Goal: Information Seeking & Learning: Learn about a topic

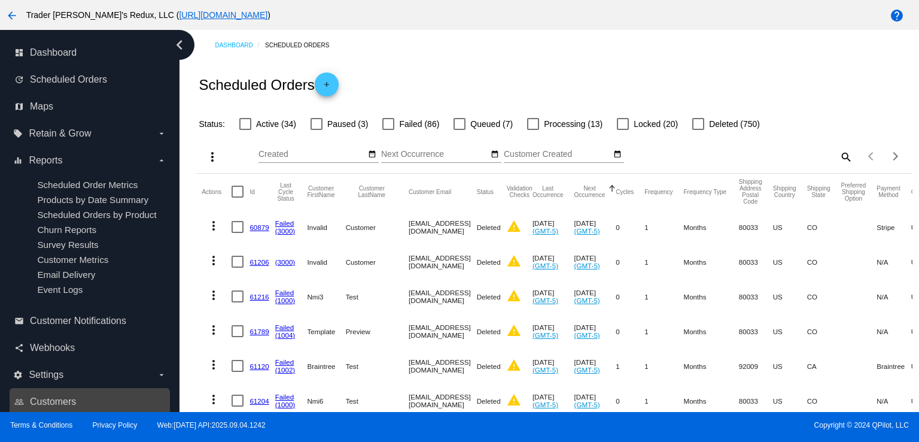
drag, startPoint x: 0, startPoint y: 441, endPoint x: 30, endPoint y: 395, distance: 54.4
click at [9, 422] on div "Terms & Conditions Privacy Policy Web:[DATE] API:2025.09.04.1242 Copyright © 20…" at bounding box center [459, 427] width 919 height 30
drag, startPoint x: 0, startPoint y: 249, endPoint x: 4, endPoint y: 238, distance: 11.9
click at [2, 242] on nav "dashboard Dashboard update Scheduled Orders map Maps local_offer Retain & Grow …" at bounding box center [90, 240] width 180 height 421
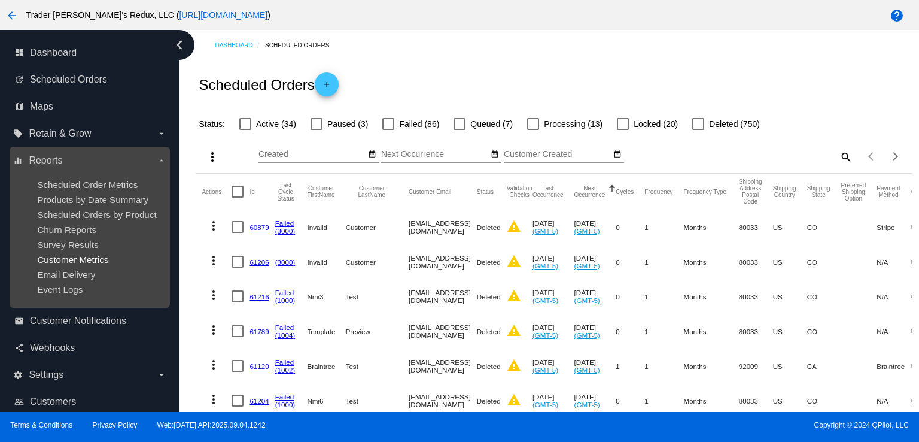
click at [77, 256] on span "Customer Metrics" at bounding box center [72, 259] width 71 height 10
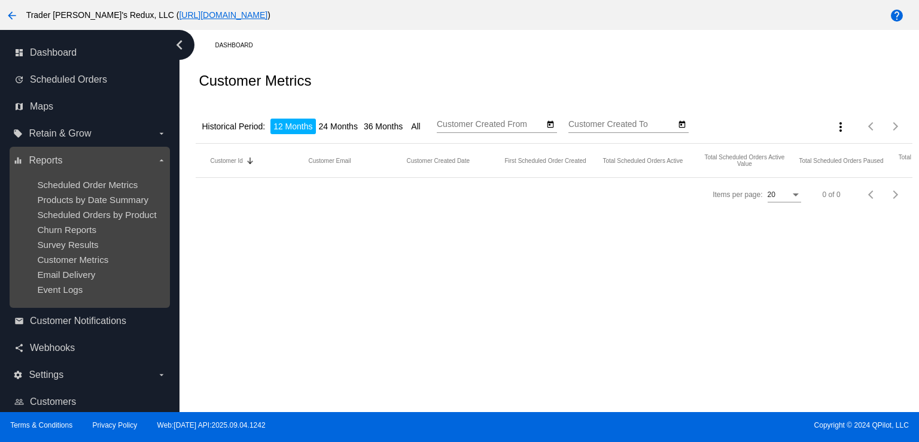
click at [74, 239] on ul "Scheduled Order Metrics Products by Date Summary Scheduled Orders by Product Ch…" at bounding box center [89, 237] width 153 height 134
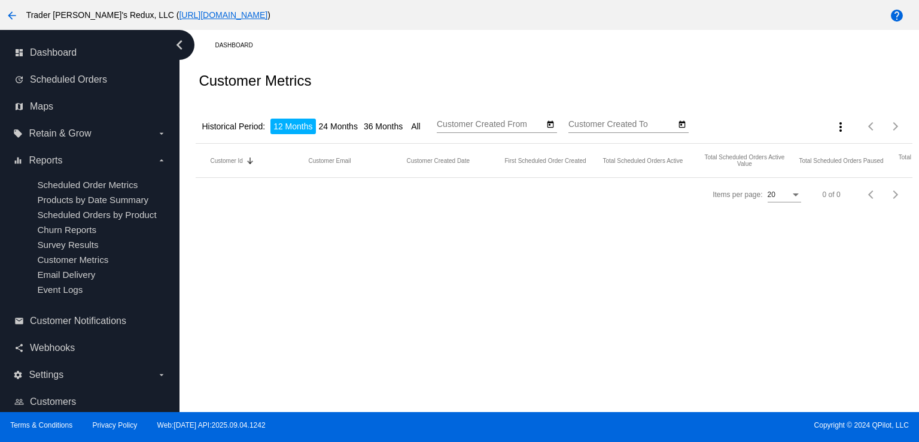
type input "[DATE]"
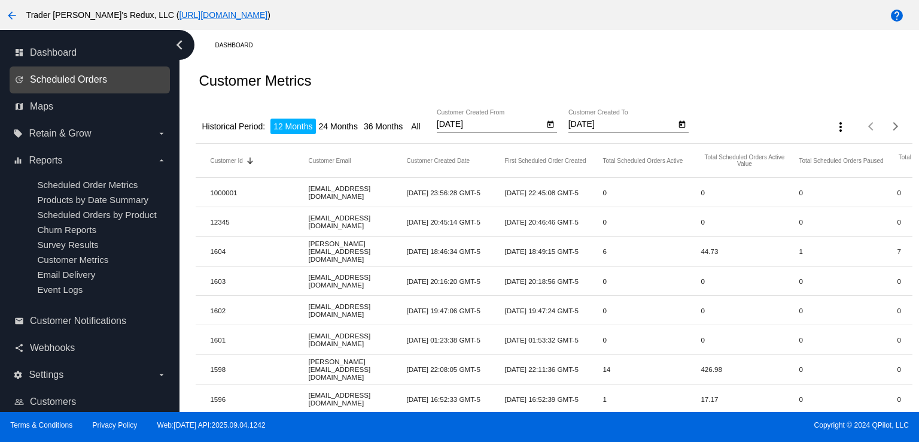
click at [81, 75] on span "Scheduled Orders" at bounding box center [68, 79] width 77 height 11
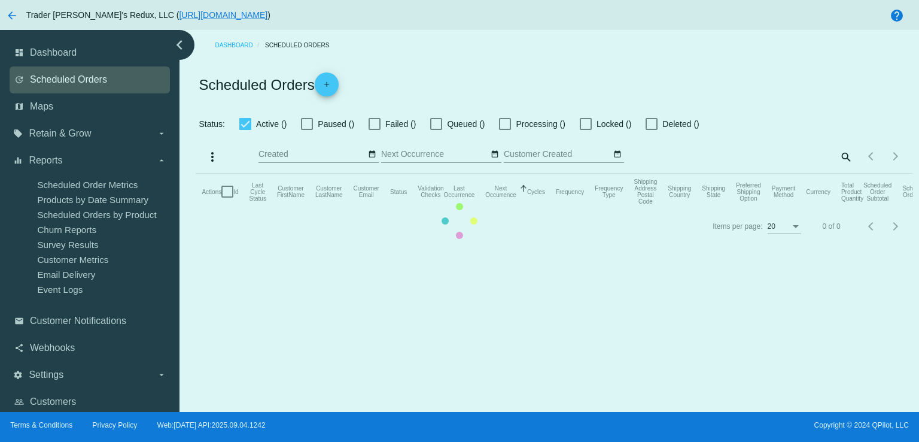
checkbox input "false"
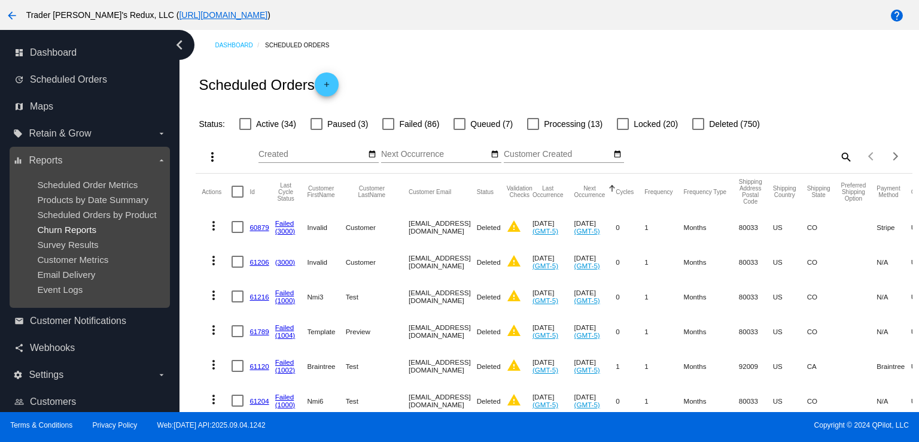
click at [96, 233] on span "Churn Reports" at bounding box center [66, 229] width 59 height 10
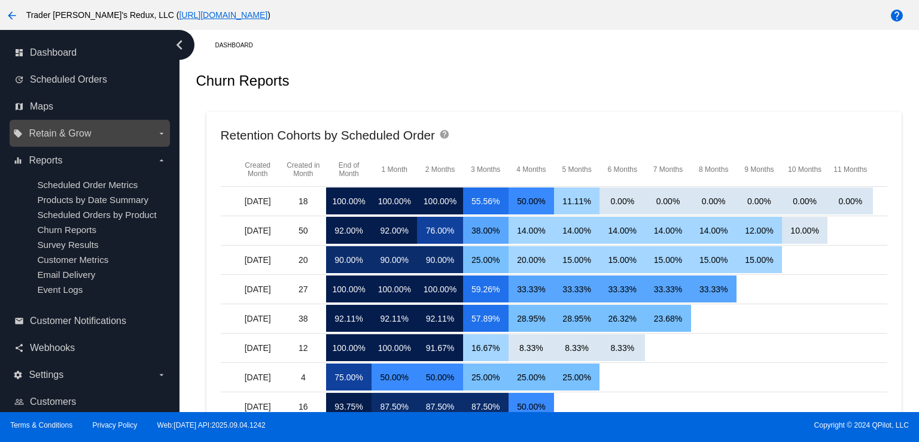
click at [31, 136] on span "Retain & Grow" at bounding box center [60, 133] width 62 height 11
click at [0, 0] on input "local_offer Retain & Grow arrow_drop_down" at bounding box center [0, 0] width 0 height 0
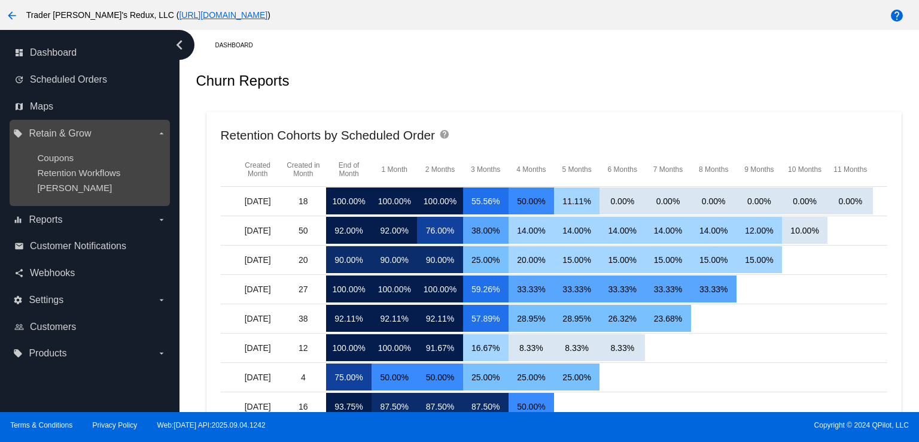
click at [58, 163] on ul "Coupons Retention Workflows [PERSON_NAME]" at bounding box center [89, 172] width 153 height 59
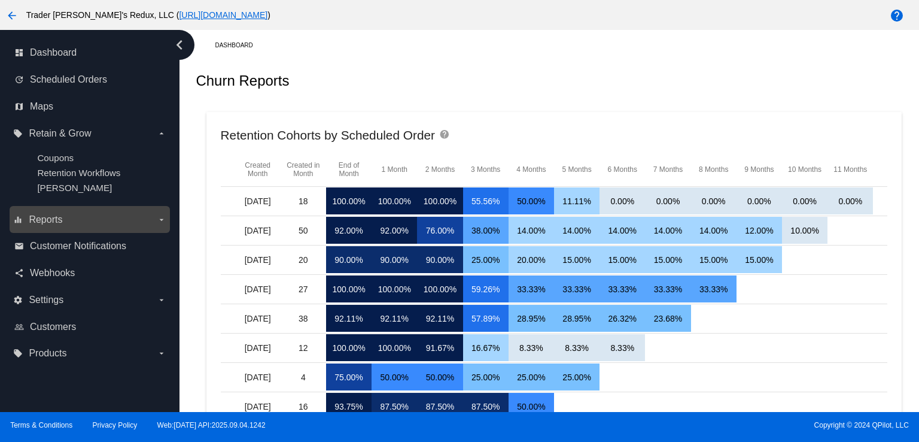
click at [50, 217] on span "Reports" at bounding box center [46, 219] width 34 height 11
click at [0, 0] on input "equalizer Reports arrow_drop_down" at bounding box center [0, 0] width 0 height 0
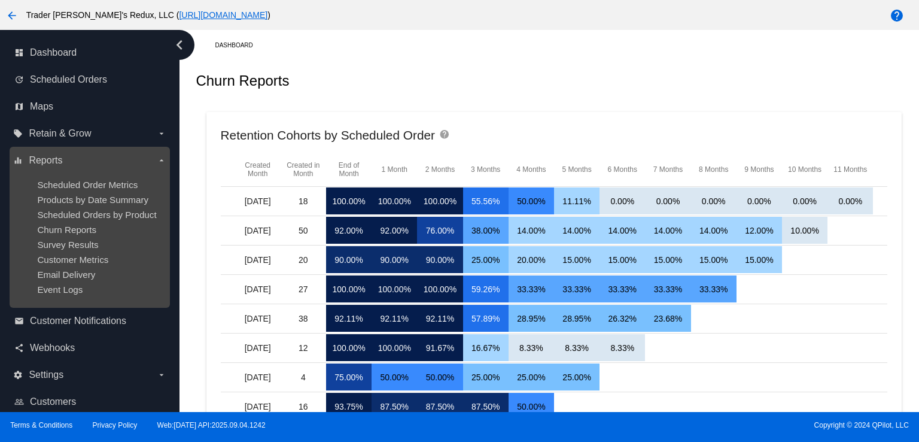
click at [59, 255] on ul "Scheduled Order Metrics Products by Date Summary Scheduled Orders by Product Ch…" at bounding box center [89, 237] width 153 height 134
click at [113, 240] on ul "Scheduled Order Metrics Products by Date Summary Scheduled Orders by Product Ch…" at bounding box center [89, 237] width 153 height 134
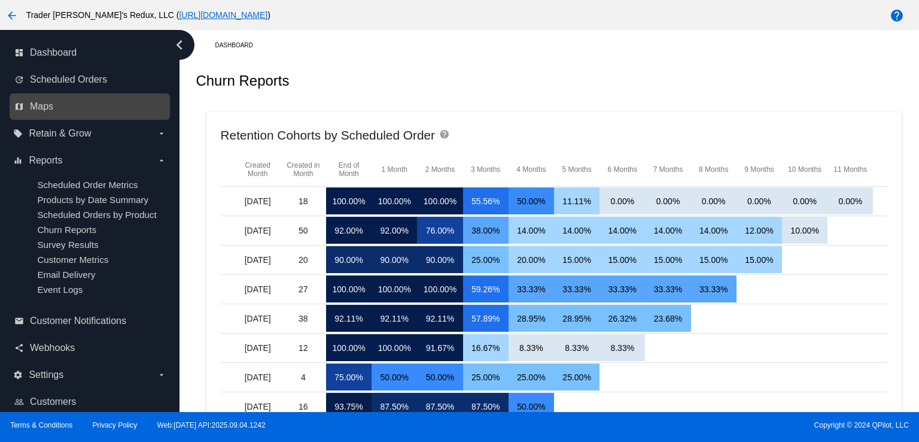
click at [31, 95] on div "map Maps" at bounding box center [90, 106] width 160 height 27
click at [45, 110] on span "Maps" at bounding box center [41, 106] width 23 height 11
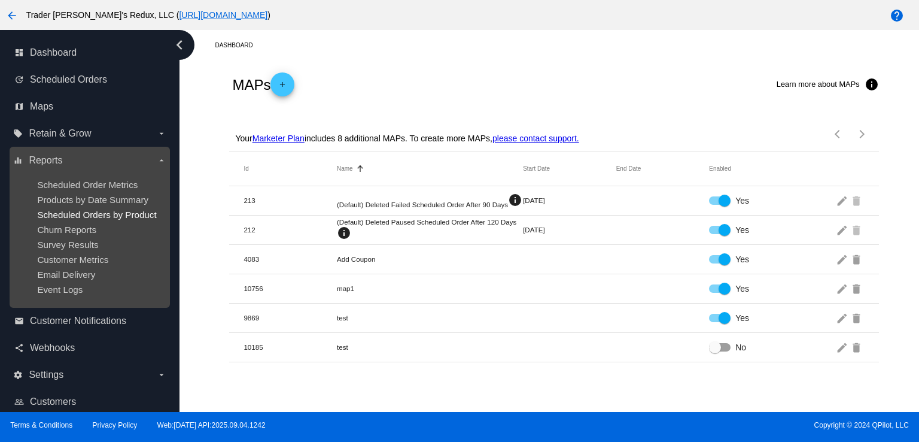
click at [59, 215] on span "Scheduled Orders by Product" at bounding box center [96, 214] width 119 height 10
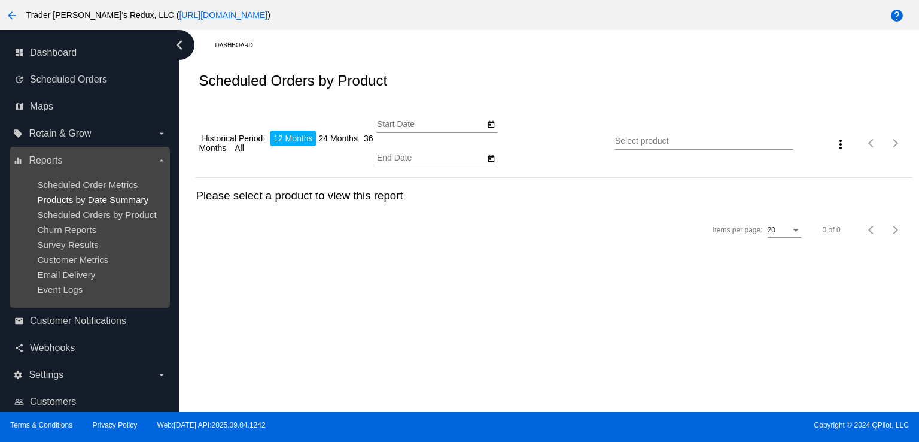
click at [86, 204] on ul "Scheduled Order Metrics Products by Date Summary Scheduled Orders by Product Ch…" at bounding box center [89, 237] width 153 height 134
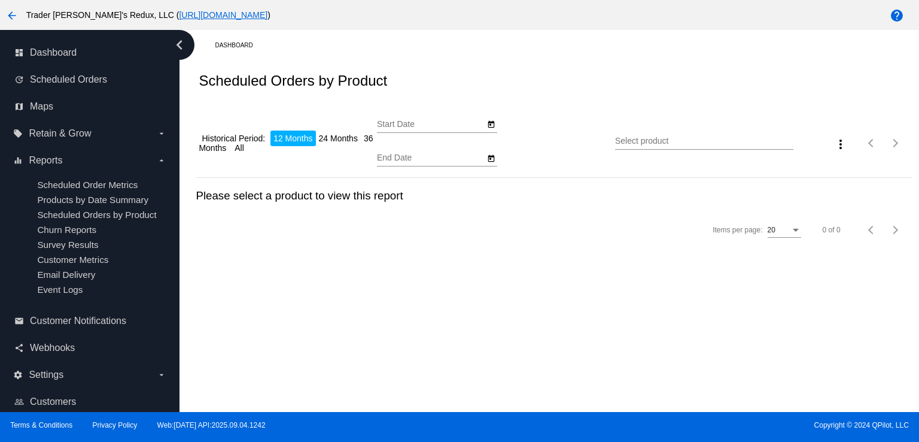
type input "[DATE]"
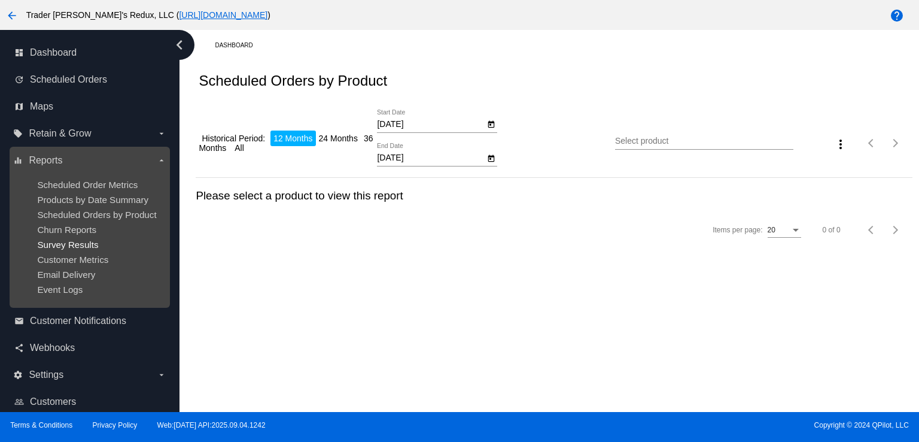
click at [41, 241] on span "Survey Results" at bounding box center [67, 244] width 61 height 10
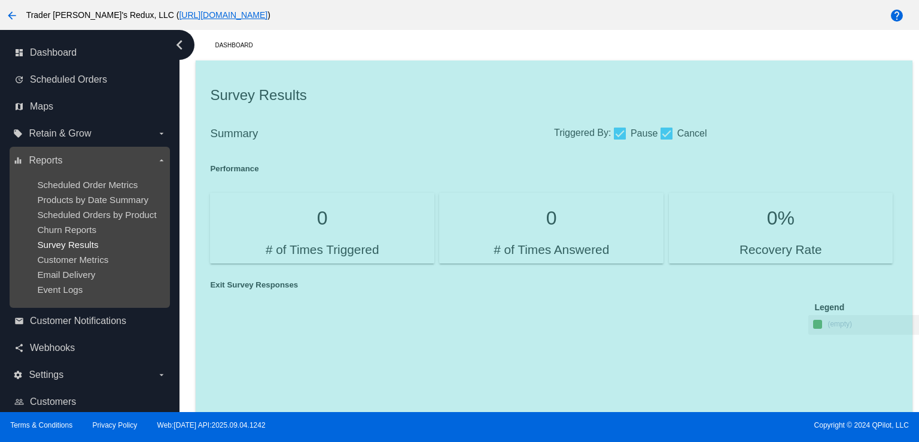
click at [69, 250] on span "Survey Results" at bounding box center [67, 244] width 61 height 10
click at [75, 265] on span "Customer Metrics" at bounding box center [72, 259] width 71 height 10
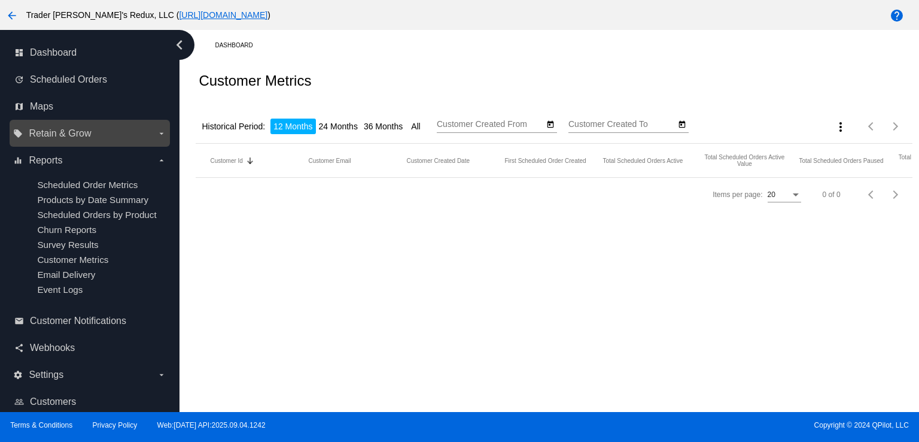
type input "[DATE]"
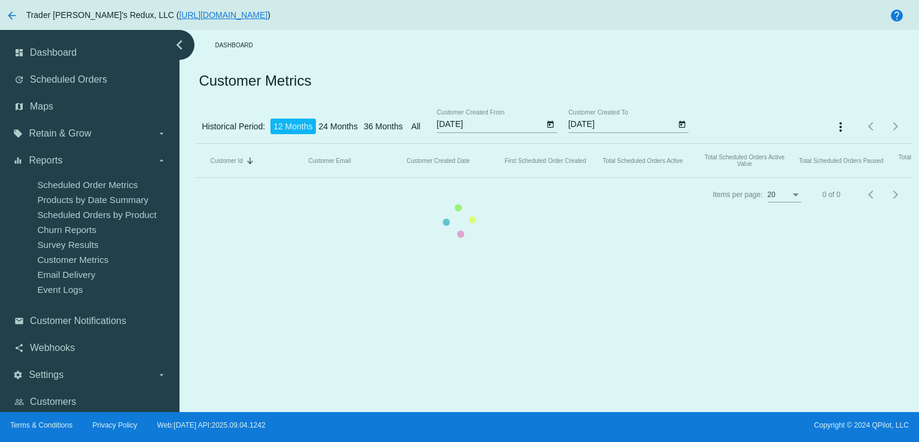
click at [196, 144] on mat-table "Customer Id Sorted by CustomerId descending Customer Email Customer Created Dat…" at bounding box center [554, 161] width 716 height 34
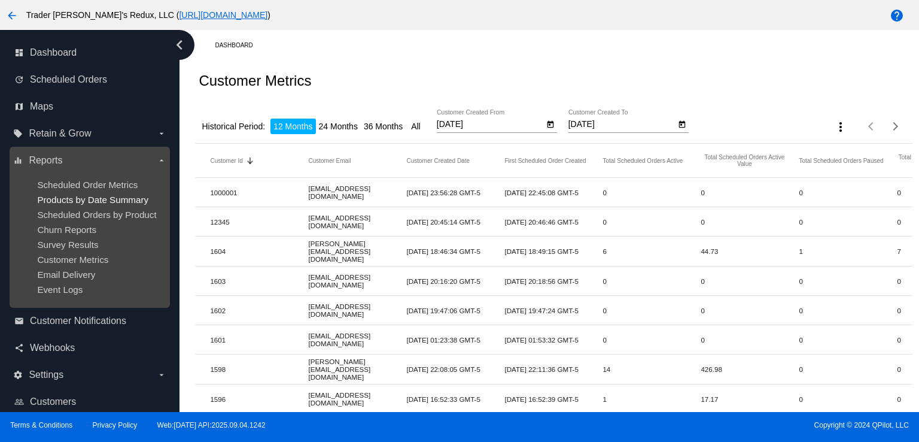
click at [91, 198] on span "Products by Date Summary" at bounding box center [92, 200] width 111 height 10
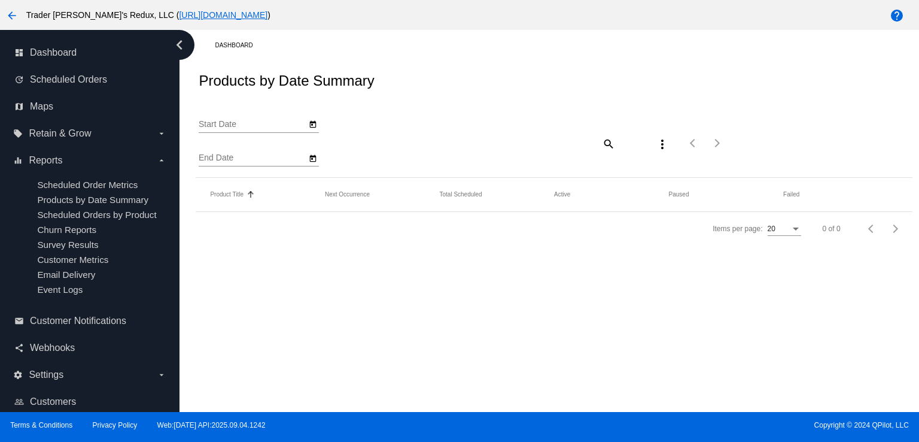
type input "[DATE]"
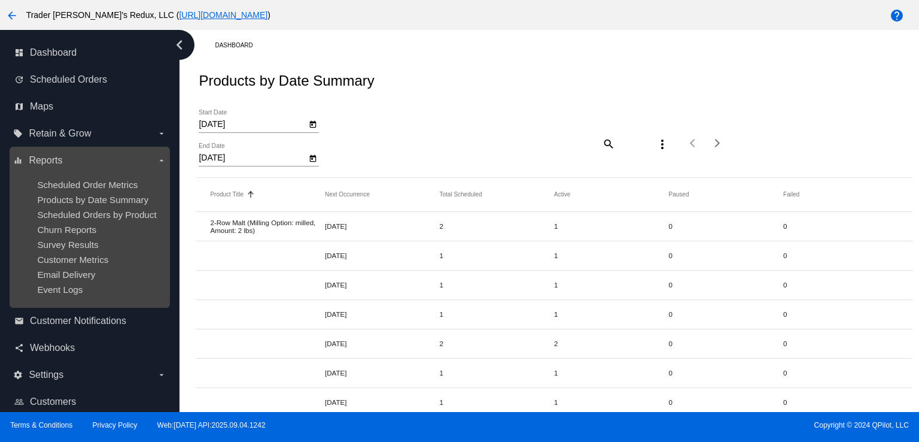
click at [66, 206] on ul "Scheduled Order Metrics Products by Date Summary Scheduled Orders by Product Ch…" at bounding box center [89, 237] width 153 height 134
click at [86, 196] on span "Products by Date Summary" at bounding box center [92, 200] width 111 height 10
click at [109, 180] on span "Scheduled Order Metrics" at bounding box center [87, 185] width 101 height 10
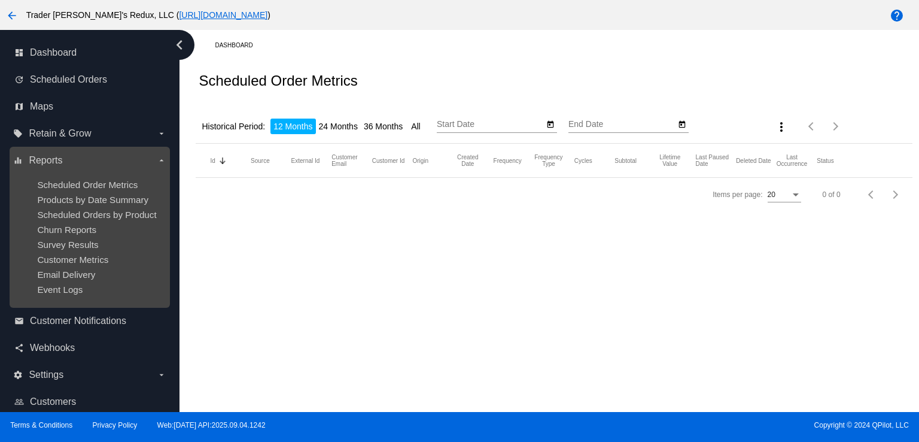
click at [150, 229] on div "Churn Reports" at bounding box center [99, 229] width 124 height 10
click at [135, 215] on span "Scheduled Orders by Product" at bounding box center [96, 214] width 119 height 10
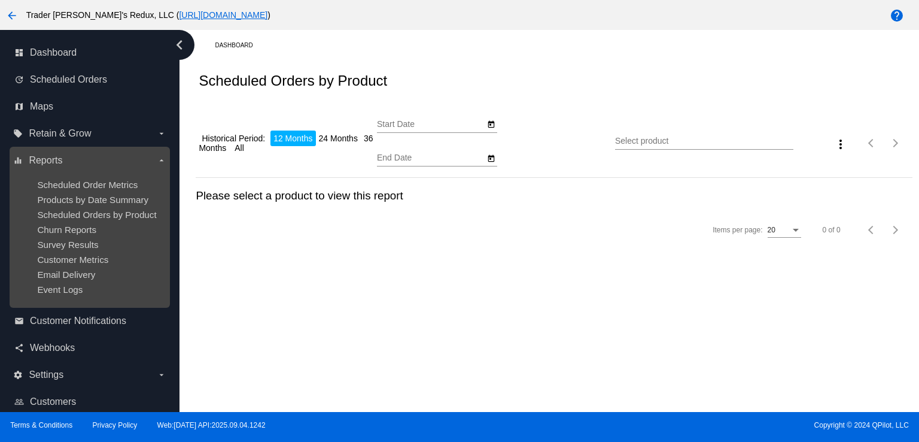
click at [113, 193] on ul "Scheduled Order Metrics Products by Date Summary Scheduled Orders by Product Ch…" at bounding box center [89, 237] width 153 height 134
type input "[DATE]"
click at [121, 212] on span "Scheduled Orders by Product" at bounding box center [96, 214] width 119 height 10
click at [116, 197] on span "Products by Date Summary" at bounding box center [92, 200] width 111 height 10
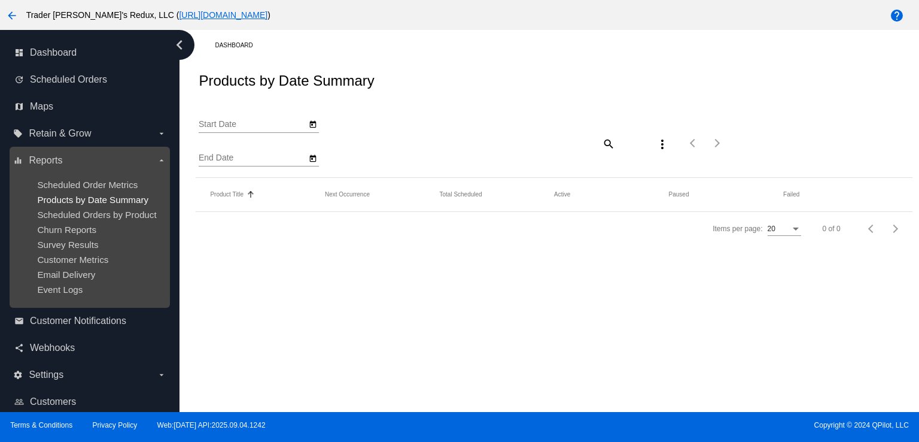
type input "[DATE]"
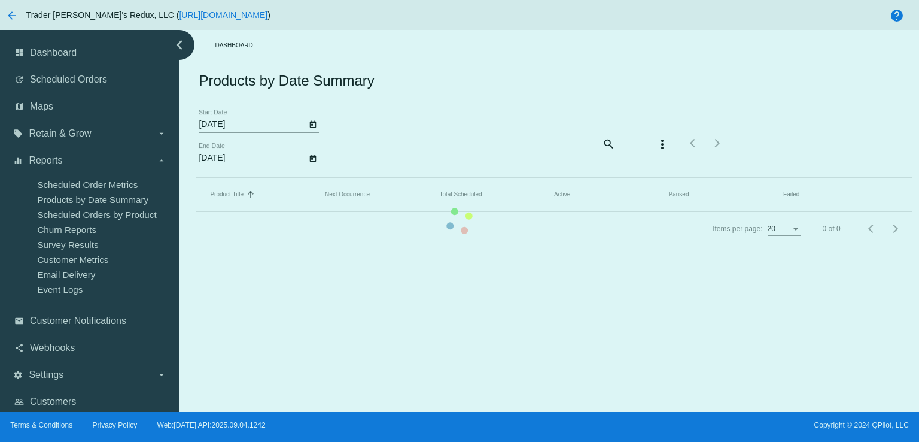
click at [196, 212] on mat-table "Product Title Sorted by Title ascending Next Occurrence Total Scheduled Active …" at bounding box center [554, 195] width 716 height 34
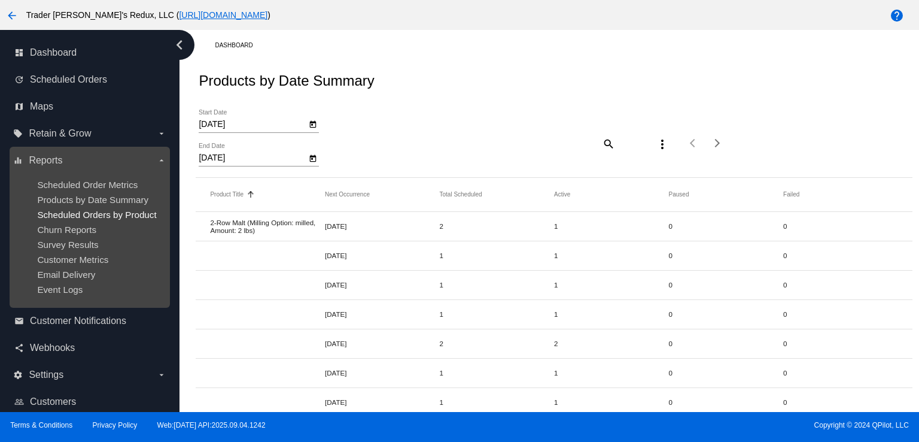
click at [113, 219] on span "Scheduled Orders by Product" at bounding box center [96, 214] width 119 height 10
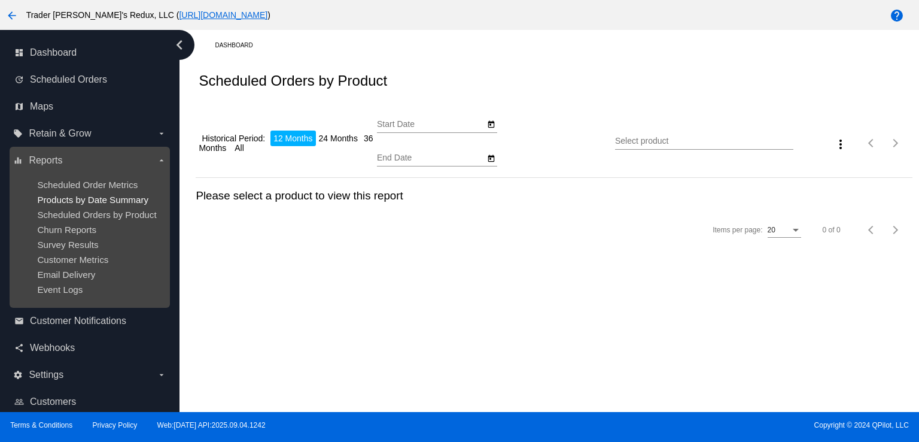
type input "[DATE]"
click at [112, 199] on span "Products by Date Summary" at bounding box center [92, 200] width 111 height 10
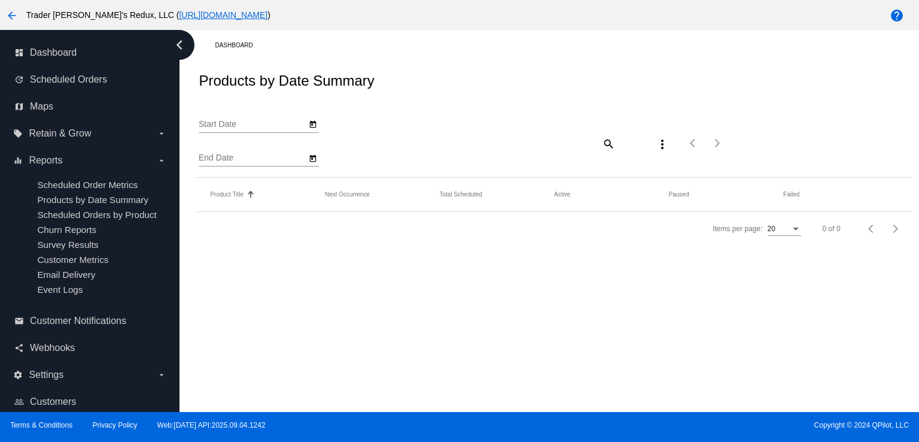
type input "[DATE]"
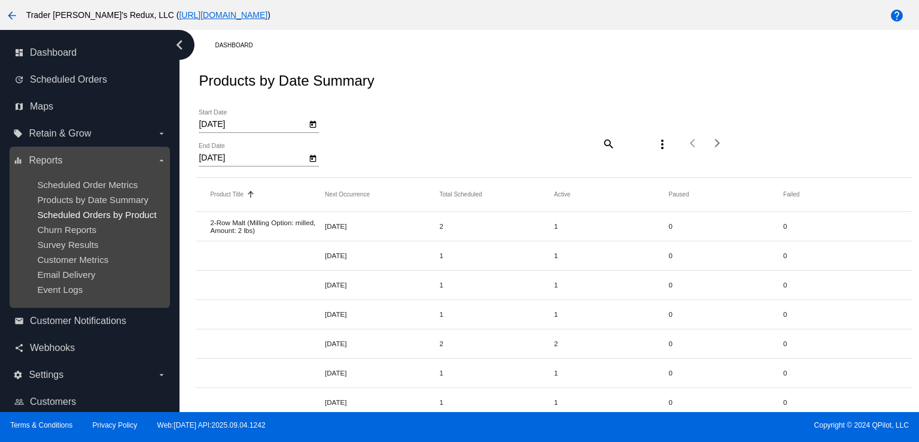
click at [96, 218] on span "Scheduled Orders by Product" at bounding box center [96, 214] width 119 height 10
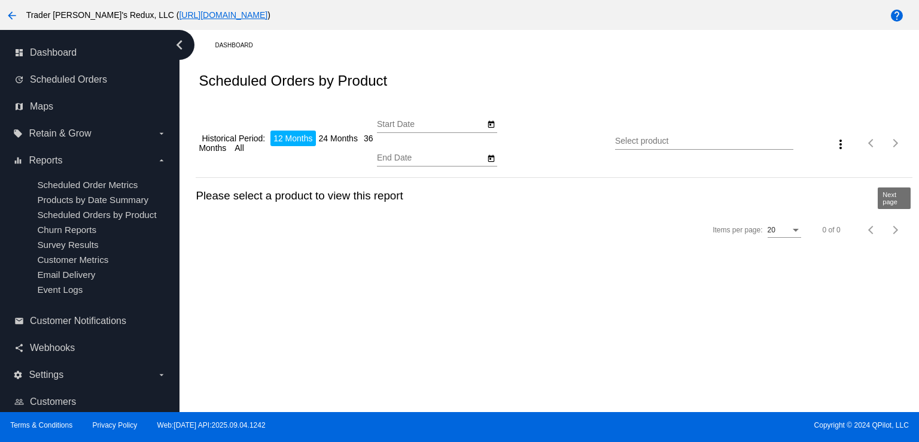
type input "[DATE]"
drag, startPoint x: 429, startPoint y: 336, endPoint x: 427, endPoint y: 367, distance: 31.1
click at [426, 362] on div "Dashboard Scheduled Orders by Product Historical Period: 12 Months 24 Months 36…" at bounding box center [550, 221] width 740 height 382
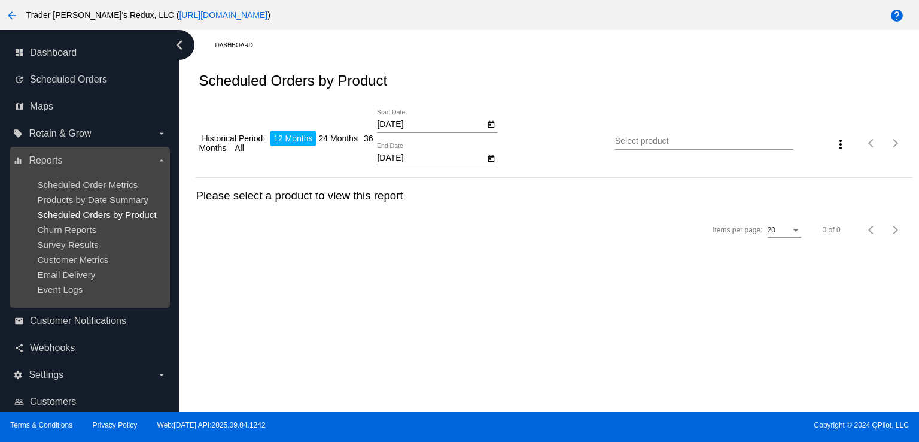
click at [93, 214] on span "Scheduled Orders by Product" at bounding box center [96, 214] width 119 height 10
click at [89, 199] on span "Products by Date Summary" at bounding box center [92, 200] width 111 height 10
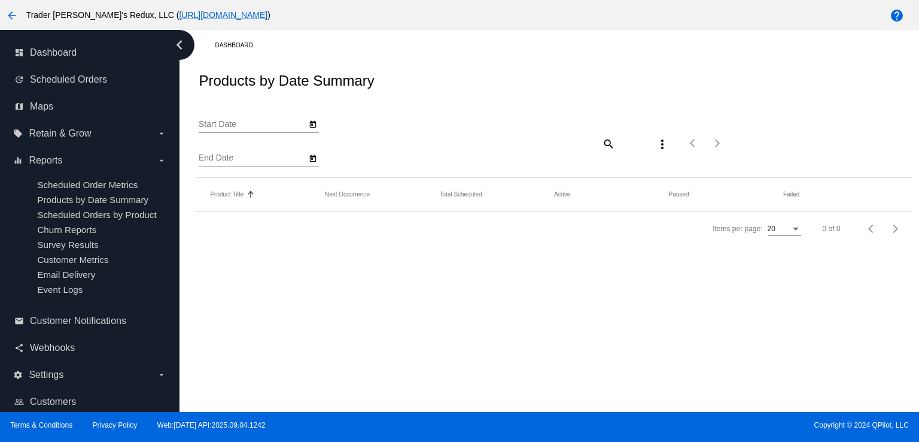
type input "[DATE]"
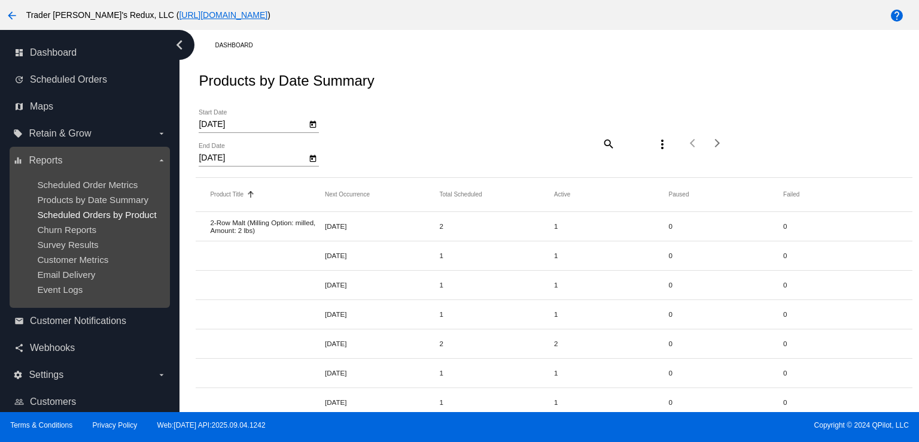
click at [62, 211] on span "Scheduled Orders by Product" at bounding box center [96, 214] width 119 height 10
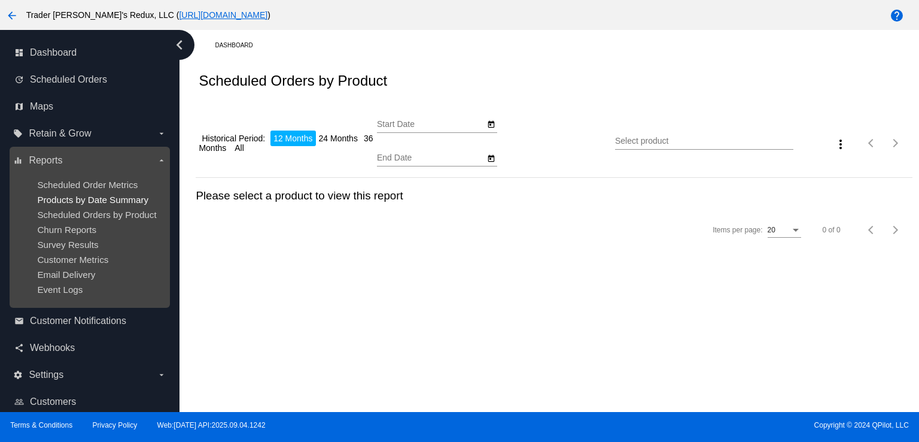
type input "[DATE]"
click at [93, 226] on span "Churn Reports" at bounding box center [66, 229] width 59 height 10
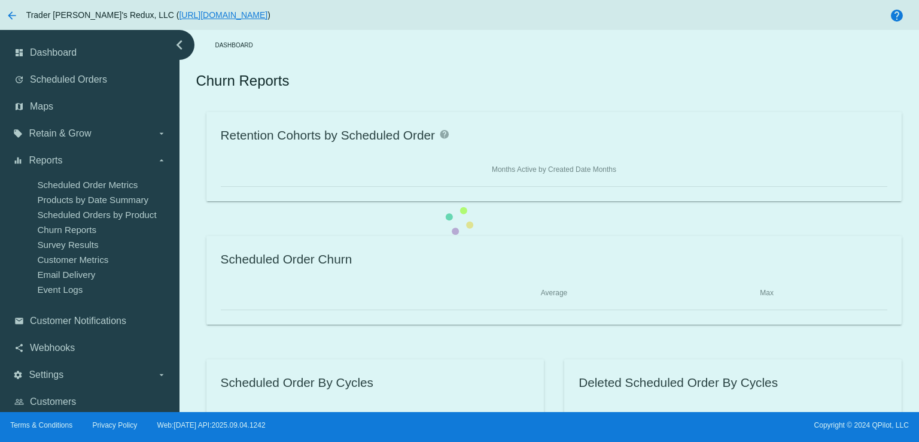
click at [91, 212] on div "dashboard Dashboard update Scheduled Orders map Maps local_offer Retain & Grow …" at bounding box center [459, 221] width 919 height 382
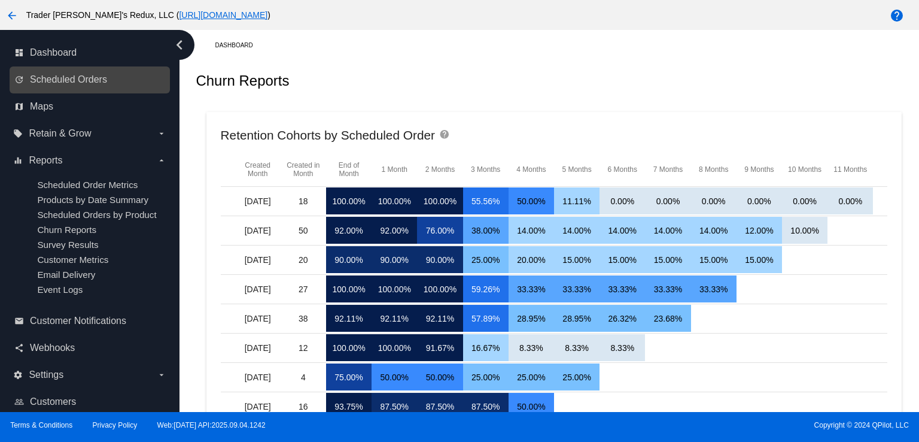
click at [63, 87] on link "update Scheduled Orders" at bounding box center [90, 79] width 152 height 19
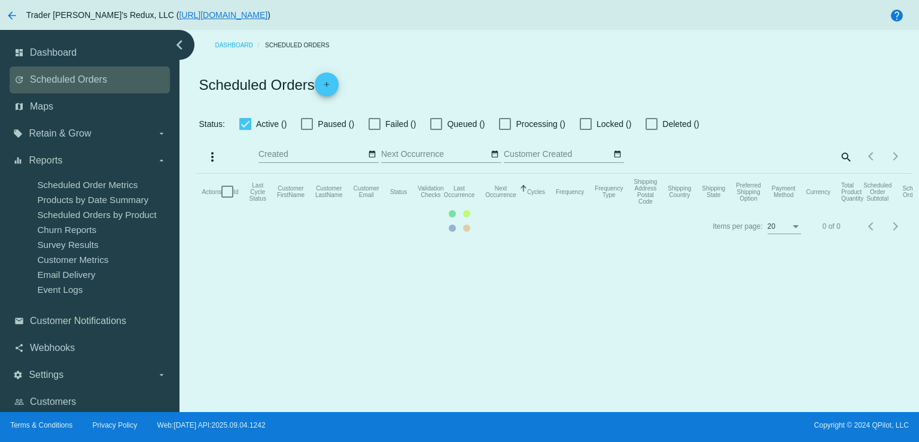
checkbox input "false"
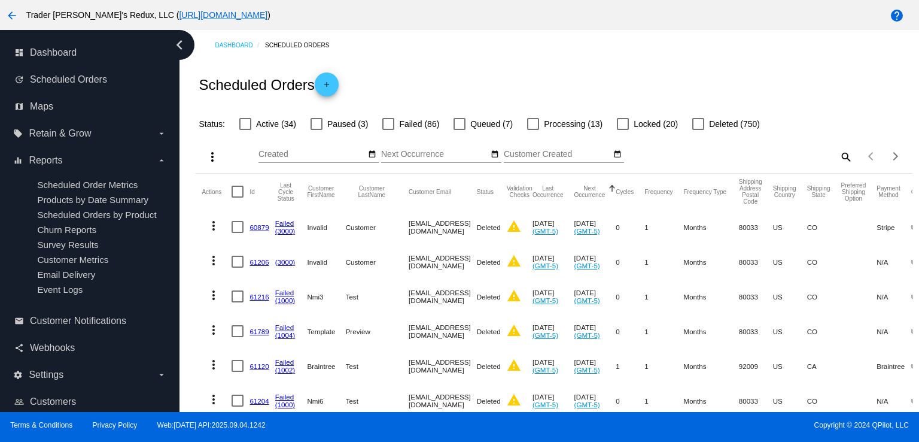
click at [384, 246] on mat-cell "Customer" at bounding box center [377, 261] width 63 height 35
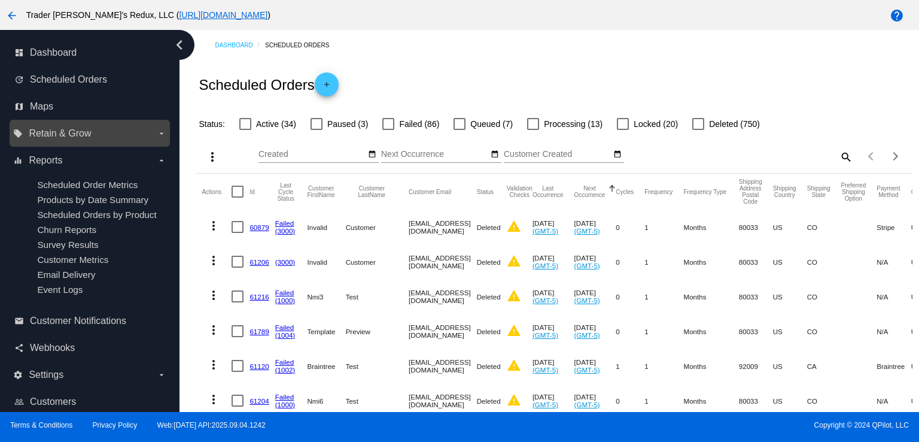
click at [47, 133] on span "Retain & Grow" at bounding box center [60, 133] width 62 height 11
click at [0, 0] on input "local_offer Retain & Grow arrow_drop_down" at bounding box center [0, 0] width 0 height 0
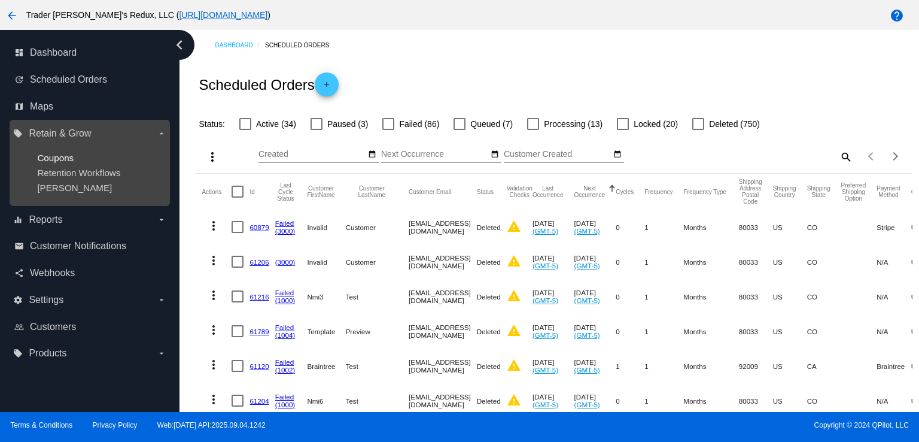
click at [67, 158] on span "Coupons" at bounding box center [55, 158] width 37 height 10
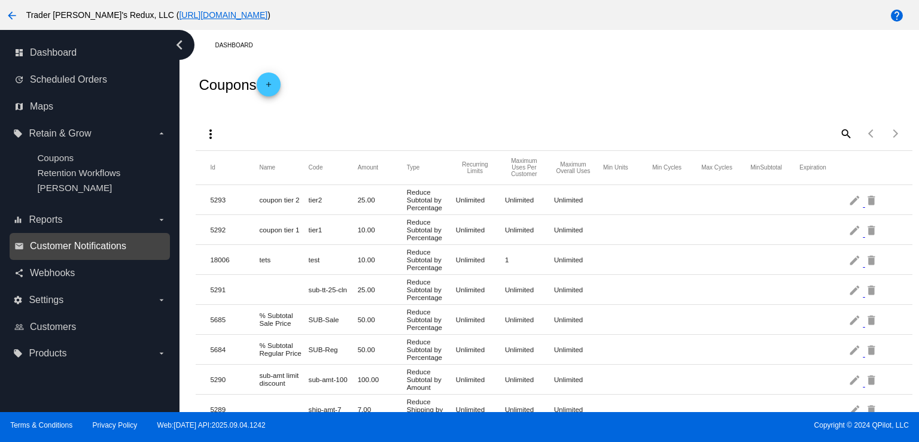
click at [62, 246] on span "Customer Notifications" at bounding box center [78, 246] width 96 height 11
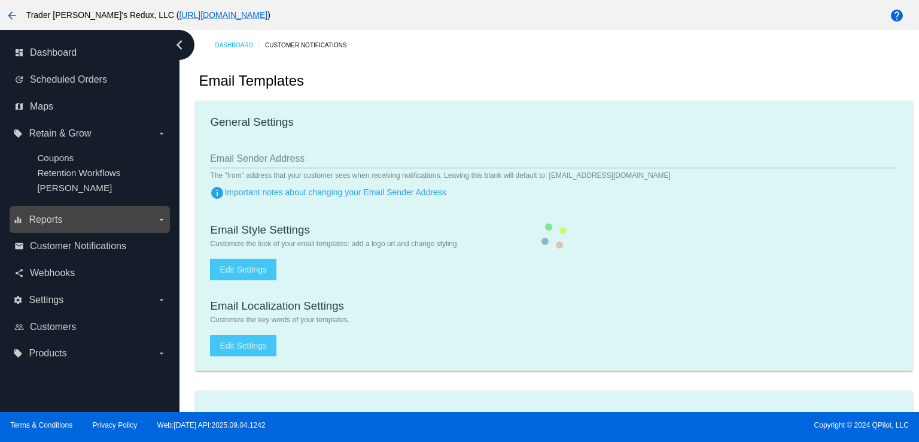
checkbox input "true"
type input "1"
checkbox input "true"
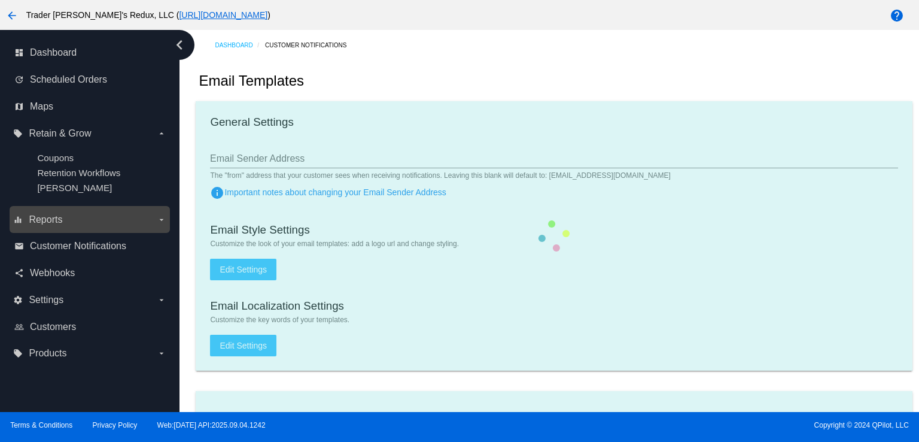
checkbox input "true"
type input "[EMAIL_ADDRESS][DOMAIN_NAME]"
click at [45, 214] on label "equalizer Reports arrow_drop_down" at bounding box center [89, 219] width 153 height 19
click at [0, 0] on input "equalizer Reports arrow_drop_down" at bounding box center [0, 0] width 0 height 0
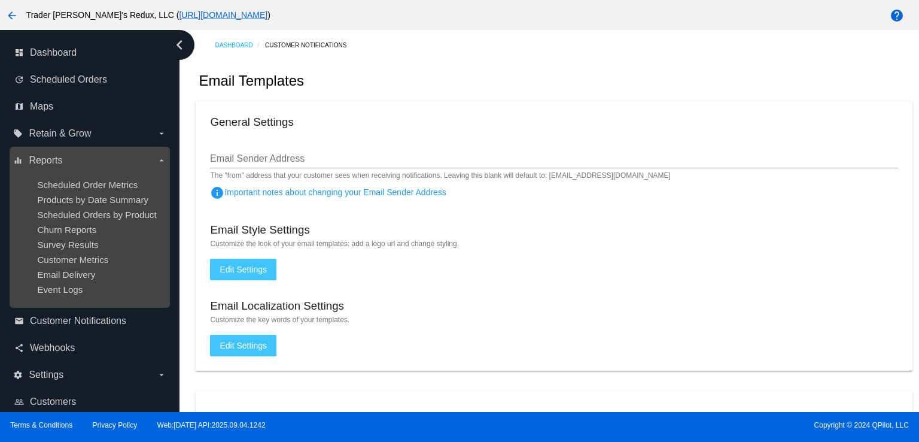
click at [77, 239] on ul "Scheduled Order Metrics Products by Date Summary Scheduled Orders by Product Ch…" at bounding box center [89, 237] width 153 height 134
